Goal: Task Accomplishment & Management: Complete application form

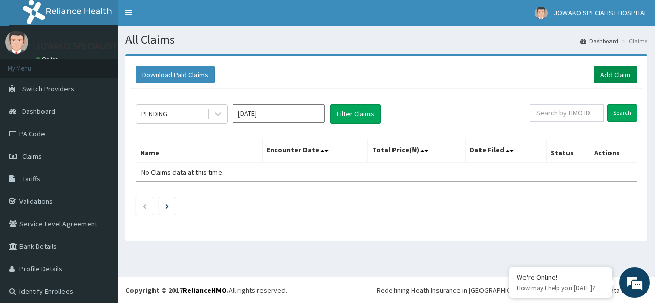
click at [613, 72] on link "Add Claim" at bounding box center [615, 74] width 43 height 17
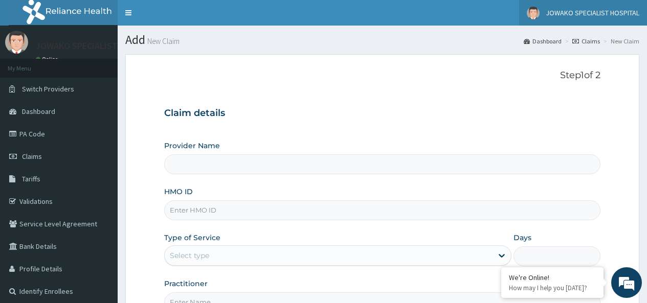
type input "JOWAKO SPECIALIST HOSPITAL"
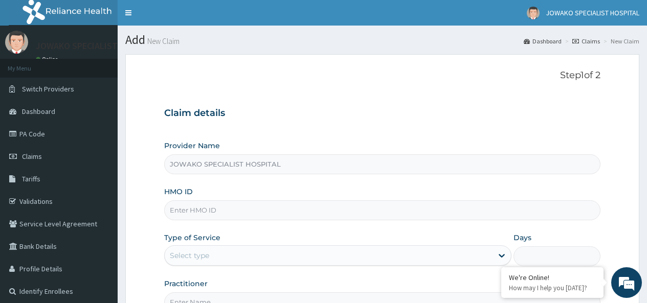
click at [234, 211] on input "HMO ID" at bounding box center [382, 211] width 437 height 20
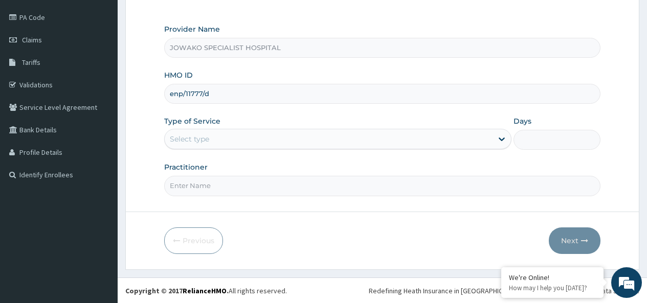
scroll to position [117, 0]
type input "enp/11777/d"
click at [312, 143] on div "Select type" at bounding box center [329, 138] width 328 height 16
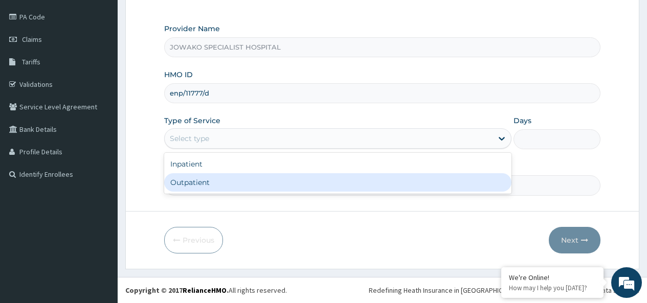
click at [226, 186] on div "Outpatient" at bounding box center [337, 182] width 347 height 18
type input "1"
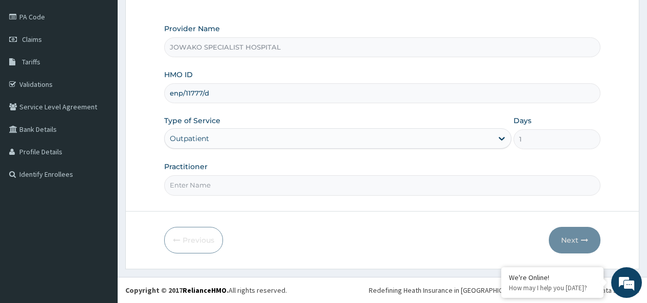
click at [226, 186] on input "Practitioner" at bounding box center [382, 186] width 437 height 20
type input "DR ADESHOLA A."
click at [574, 237] on button "Next" at bounding box center [575, 240] width 52 height 27
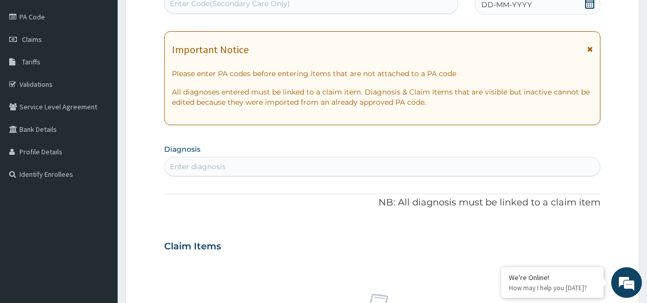
scroll to position [0, 0]
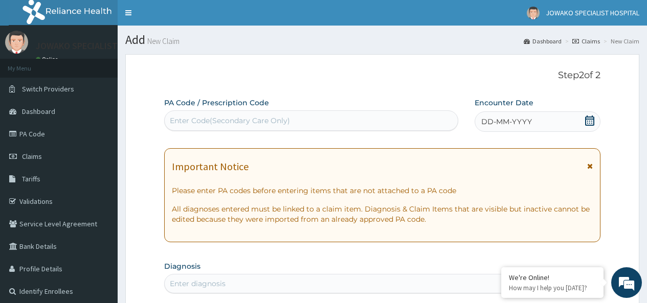
click at [178, 120] on div "Enter Code(Secondary Care Only)" at bounding box center [230, 121] width 120 height 10
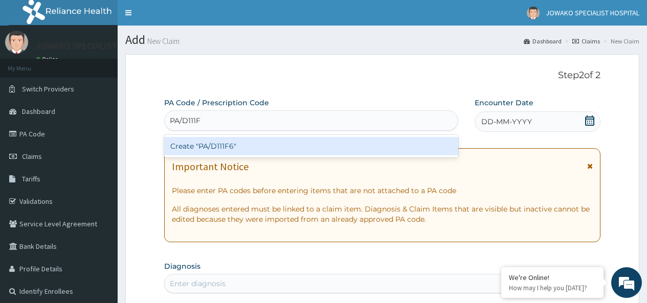
type input "PA/D111F6"
click at [250, 149] on div "Create "PA/D111F6"" at bounding box center [311, 146] width 294 height 18
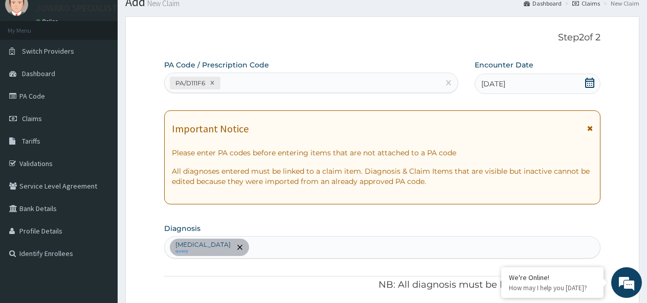
scroll to position [89, 0]
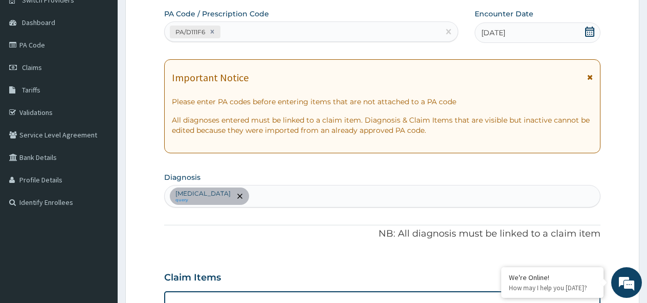
click at [399, 200] on div "Plasmodium falciparum malaria with cerebral complications query" at bounding box center [382, 196] width 435 height 21
type input "c"
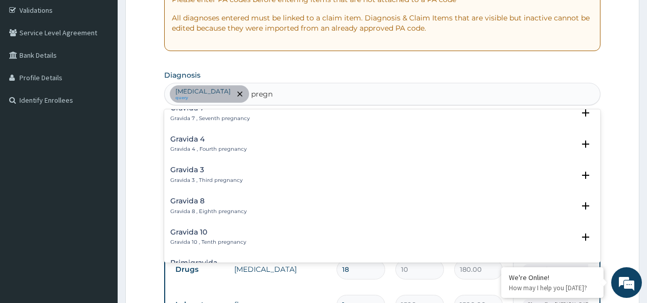
scroll to position [205, 0]
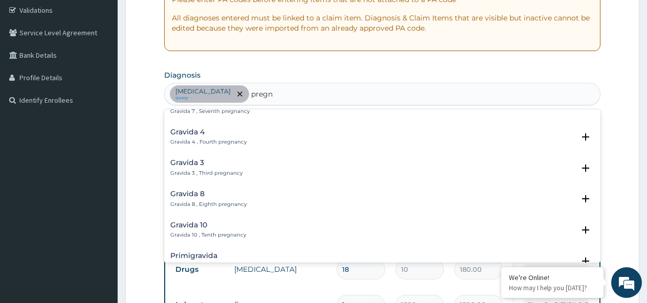
type input "pregn"
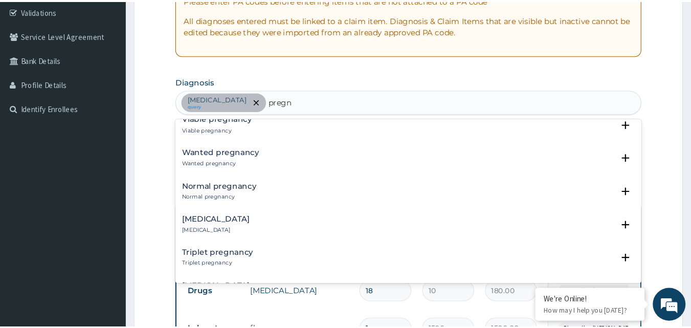
scroll to position [665, 0]
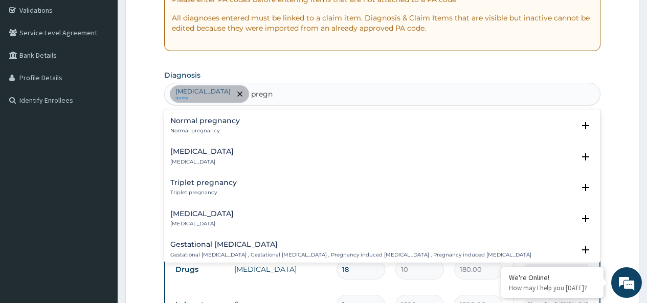
type input "pregn"
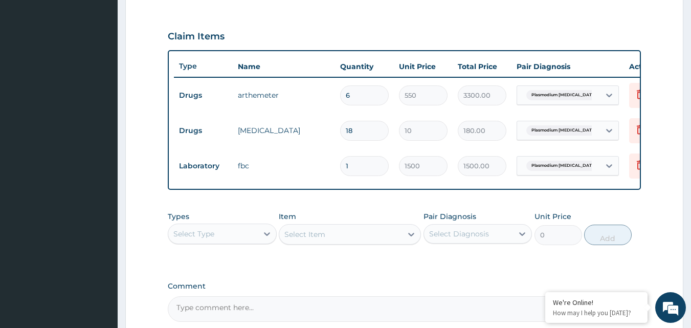
scroll to position [184, 0]
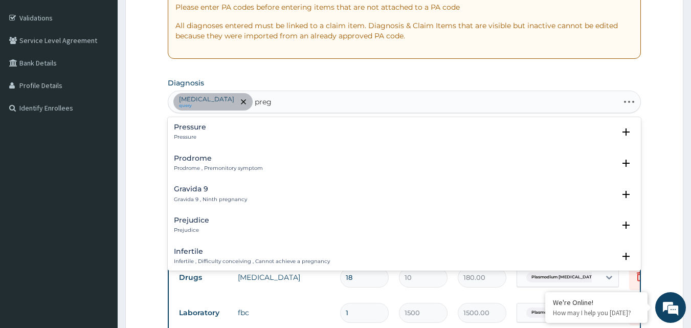
type input "pregn"
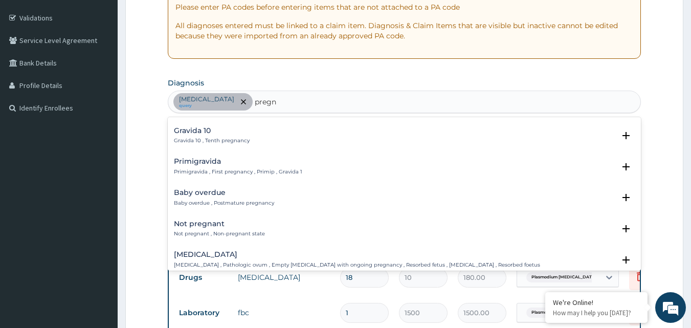
scroll to position [358, 0]
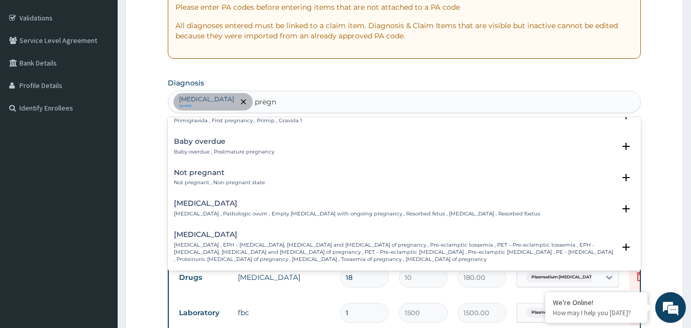
click at [212, 180] on p "Not pregnant , Non-pregnant state" at bounding box center [219, 182] width 91 height 7
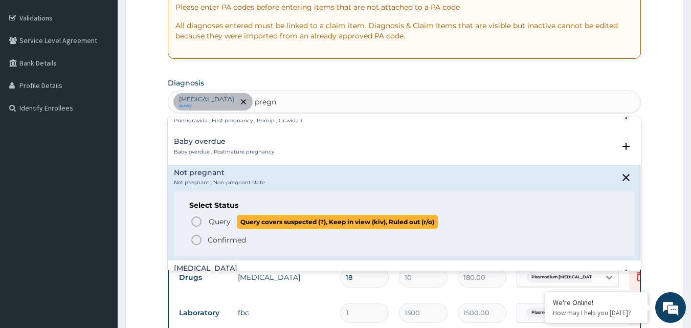
click at [198, 223] on icon "status option query" at bounding box center [196, 221] width 12 height 12
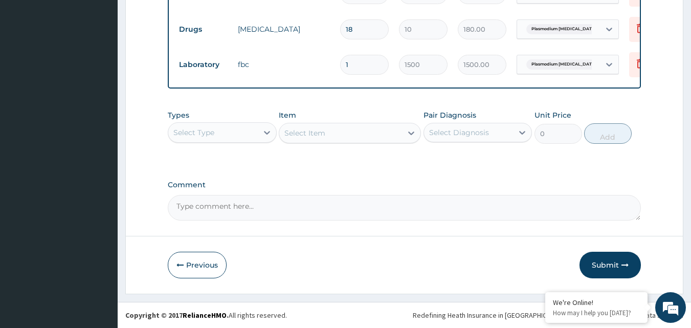
scroll to position [440, 0]
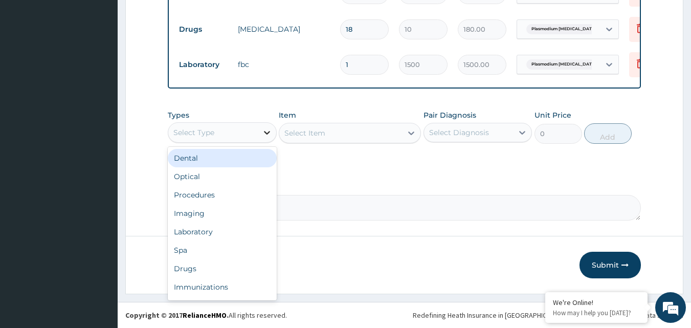
click at [266, 133] on icon at bounding box center [267, 133] width 6 height 4
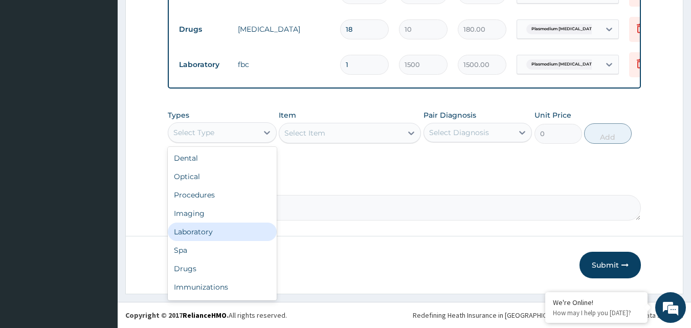
click at [201, 232] on div "Laboratory" at bounding box center [222, 232] width 109 height 18
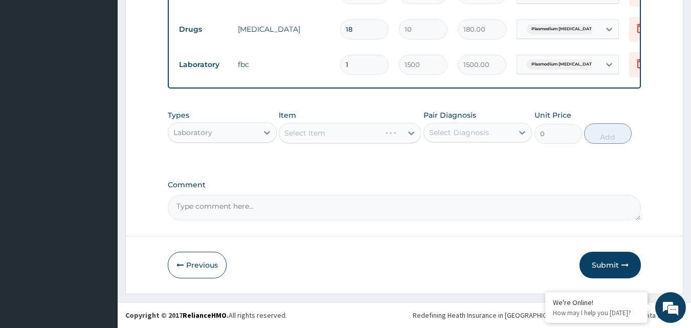
click at [332, 131] on div "Select Item" at bounding box center [350, 133] width 142 height 20
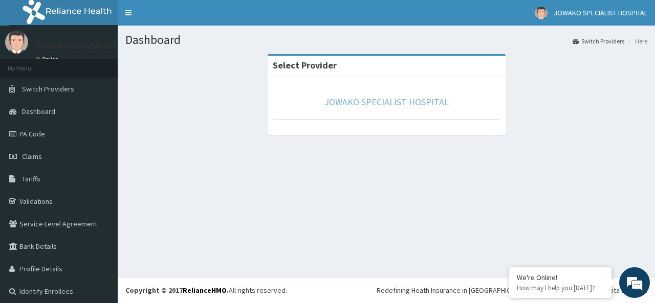
click at [387, 99] on link "JOWAKO SPECIALIST HOSPITAL" at bounding box center [386, 102] width 124 height 12
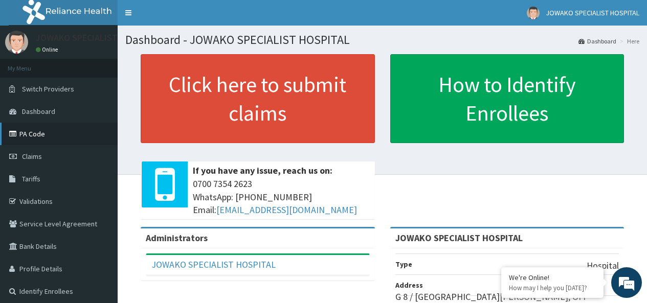
click at [32, 133] on link "PA Code" at bounding box center [59, 134] width 118 height 23
